Goal: Information Seeking & Learning: Learn about a topic

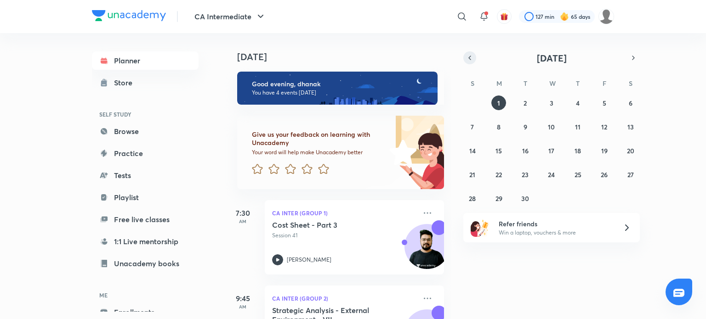
click at [471, 58] on icon "button" at bounding box center [469, 58] width 7 height 8
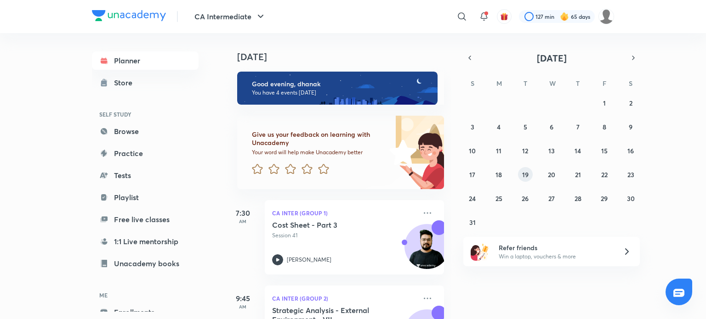
click at [523, 172] on abbr "19" at bounding box center [525, 175] width 6 height 9
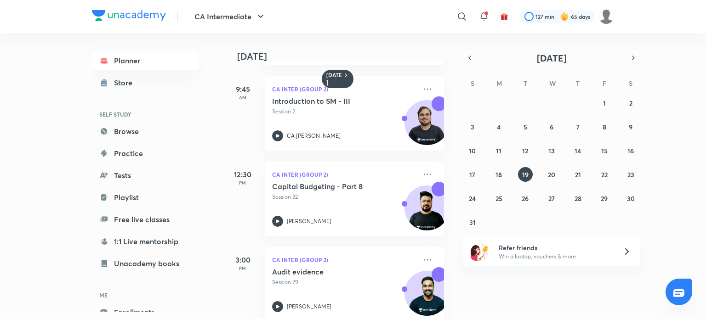
scroll to position [99, 0]
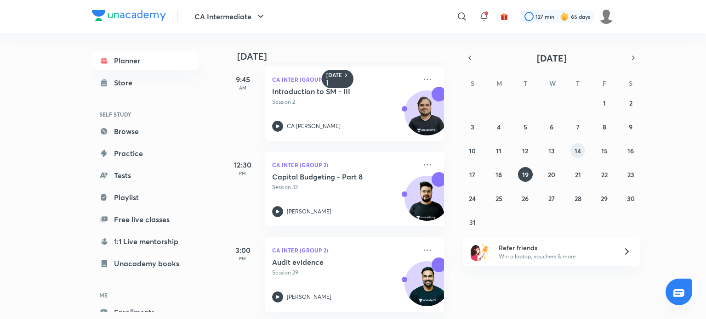
click at [582, 150] on button "14" at bounding box center [577, 150] width 15 height 15
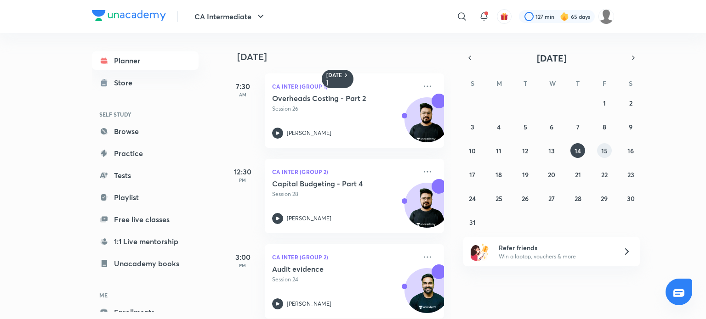
click at [605, 147] on abbr "15" at bounding box center [604, 151] width 6 height 9
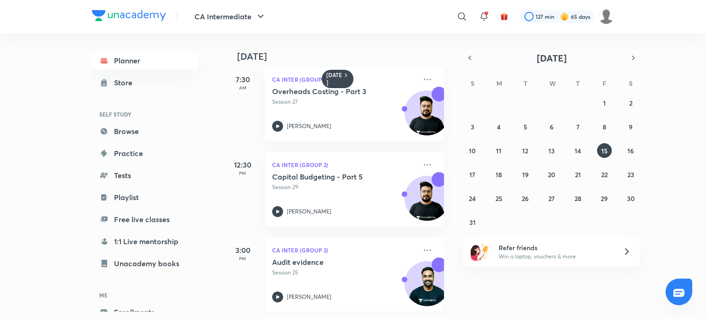
click at [277, 292] on icon at bounding box center [277, 297] width 11 height 11
